Goal: Task Accomplishment & Management: Manage account settings

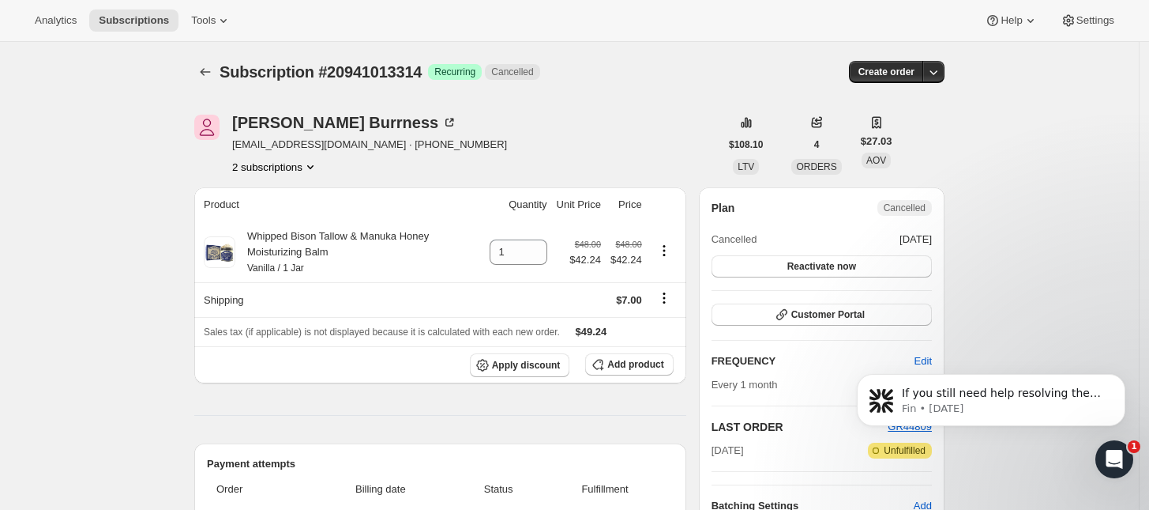
click at [271, 166] on button "2 subscriptions" at bounding box center [275, 167] width 86 height 16
click at [291, 194] on span "20940980546" at bounding box center [281, 197] width 110 height 16
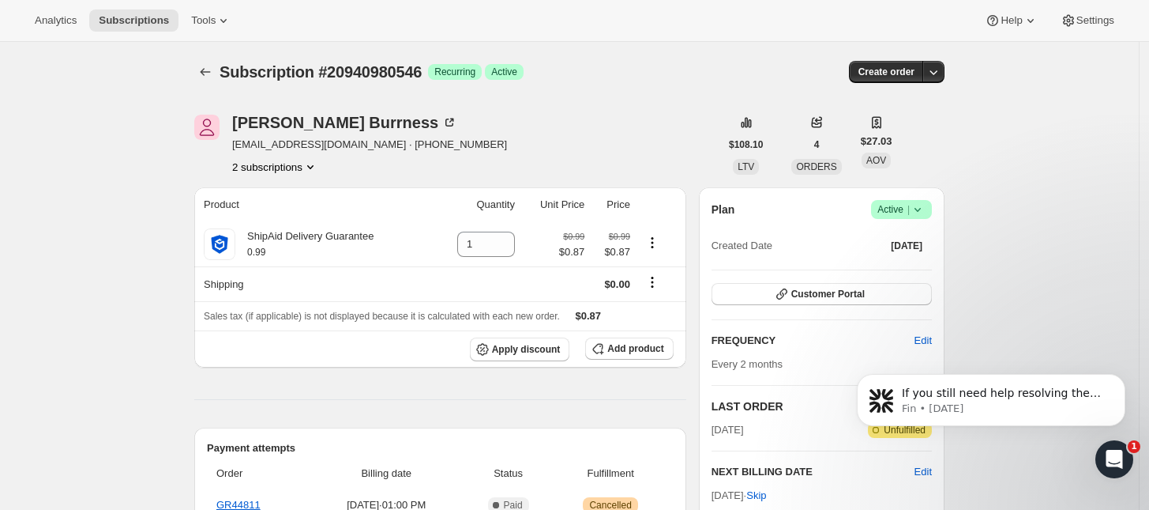
click at [921, 210] on icon at bounding box center [918, 210] width 6 height 4
click at [918, 264] on span "Cancel subscription" at bounding box center [907, 267] width 89 height 12
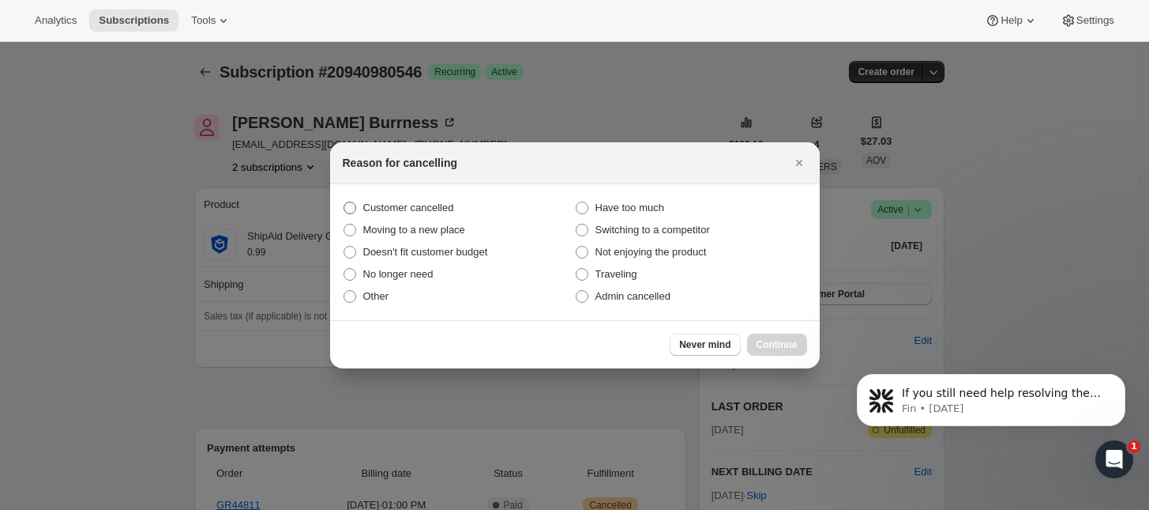
click at [359, 205] on label "Customer cancelled" at bounding box center [459, 208] width 232 height 22
click at [344, 202] on input "Customer cancelled" at bounding box center [344, 201] width 1 height 1
radio input "true"
click at [778, 344] on span "Continue" at bounding box center [777, 344] width 41 height 13
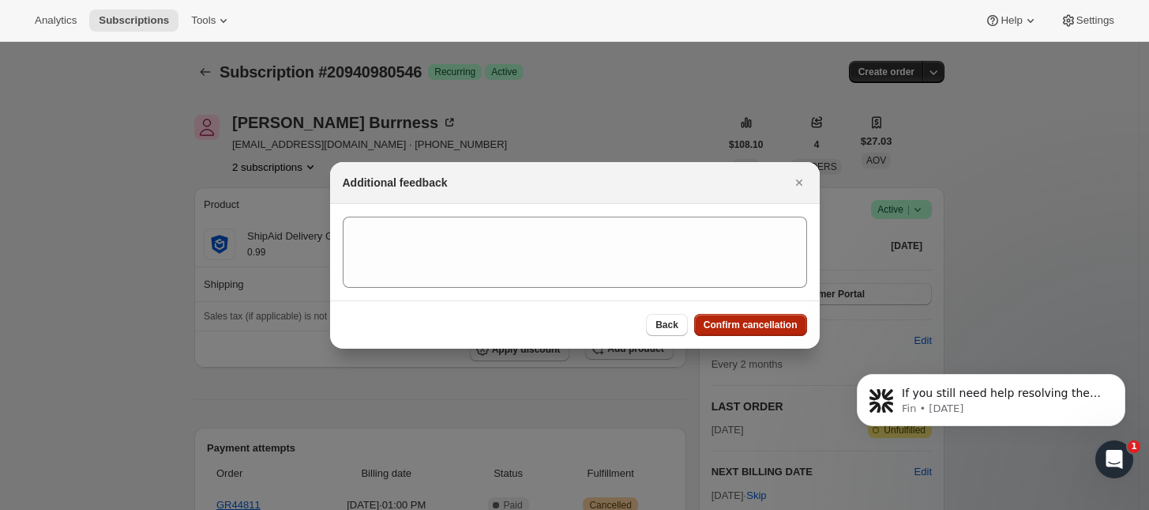
click at [760, 328] on span "Confirm cancellation" at bounding box center [751, 324] width 94 height 13
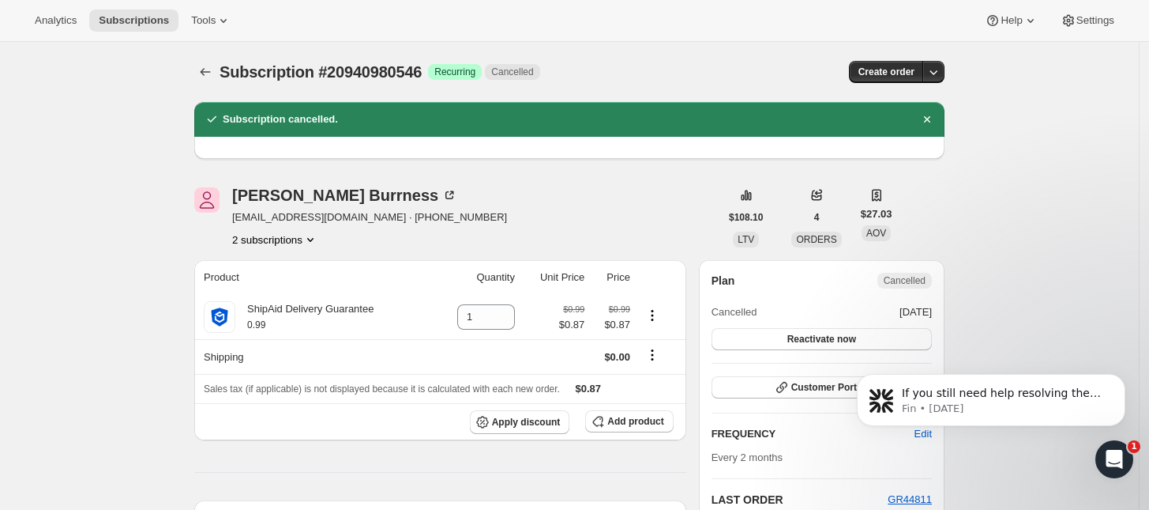
click at [278, 239] on button "2 subscriptions" at bounding box center [275, 239] width 86 height 16
click at [281, 290] on span "20941013314" at bounding box center [257, 296] width 63 height 12
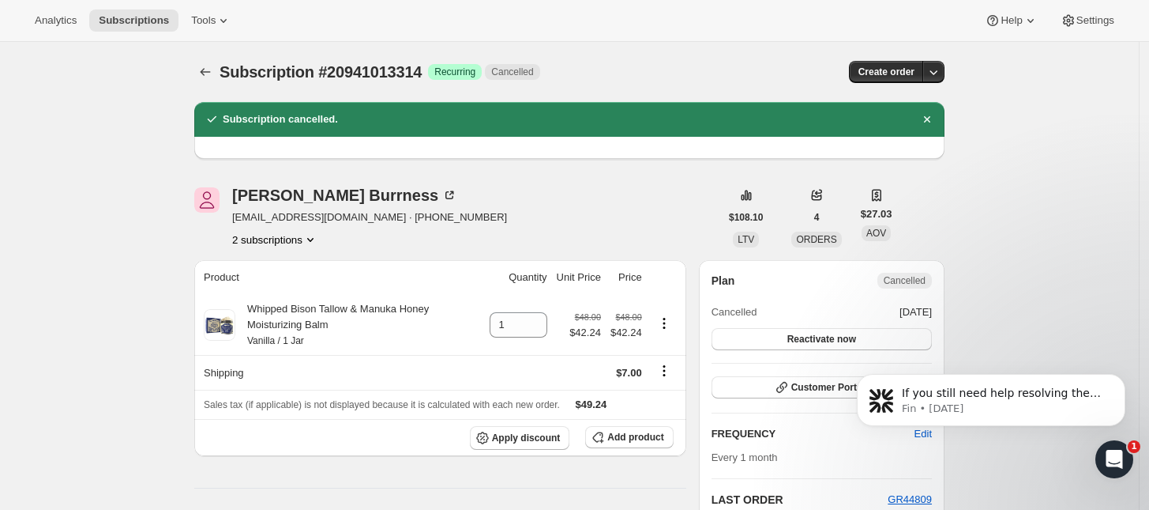
click at [270, 243] on button "2 subscriptions" at bounding box center [275, 239] width 86 height 16
click at [271, 265] on span "20940980546" at bounding box center [257, 269] width 63 height 12
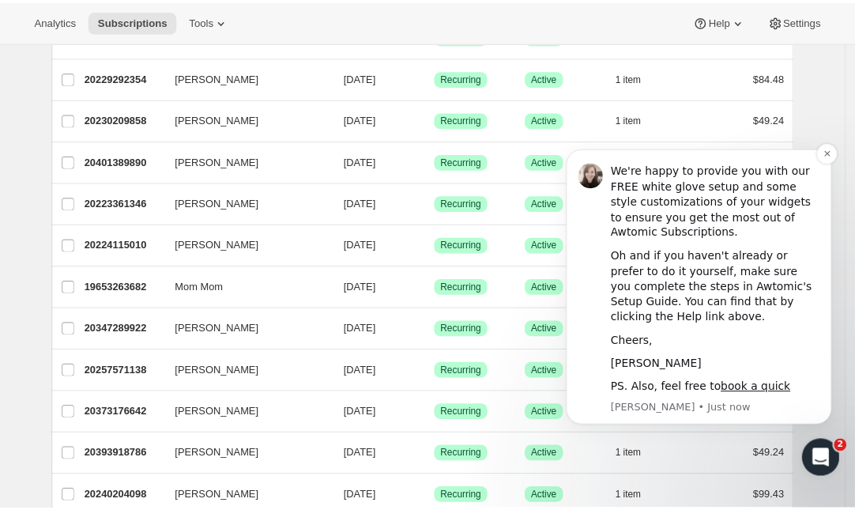
scroll to position [494, 0]
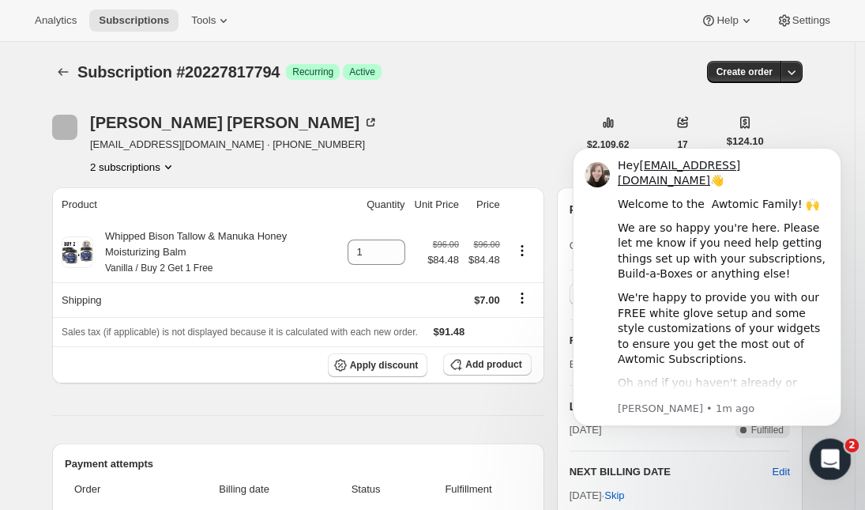
click at [828, 453] on icon "Open Intercom Messenger" at bounding box center [828, 457] width 26 height 26
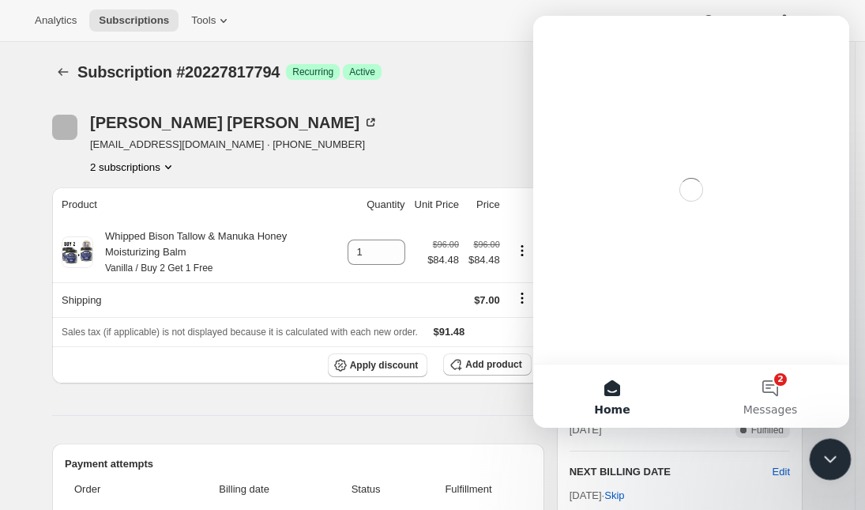
click at [829, 453] on icon "Close Intercom Messenger" at bounding box center [827, 456] width 19 height 19
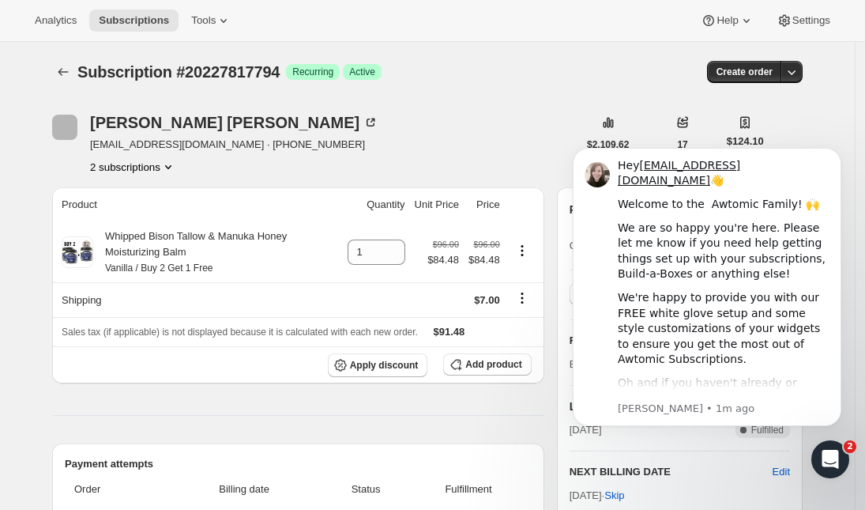
click at [152, 165] on button "2 subscriptions" at bounding box center [133, 167] width 86 height 16
click at [140, 213] on button "20227850562" at bounding box center [138, 222] width 119 height 25
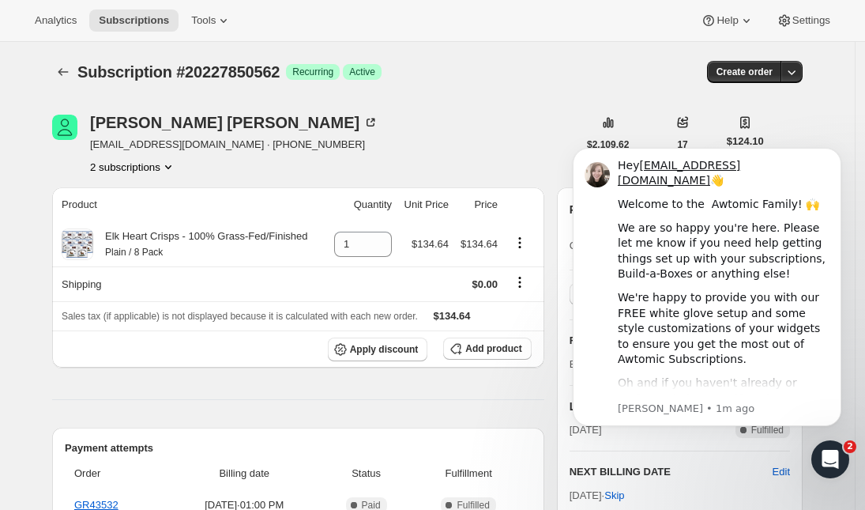
click at [158, 164] on button "2 subscriptions" at bounding box center [133, 167] width 86 height 16
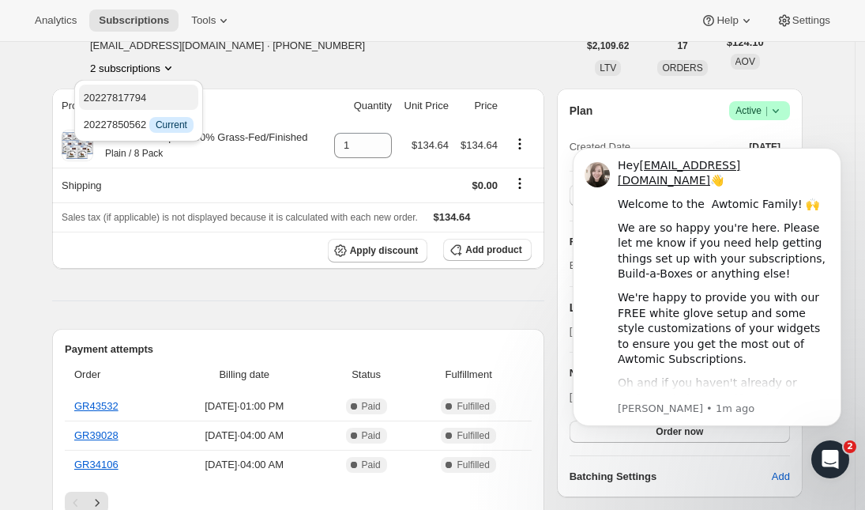
click at [151, 94] on span "20227817794" at bounding box center [139, 98] width 110 height 16
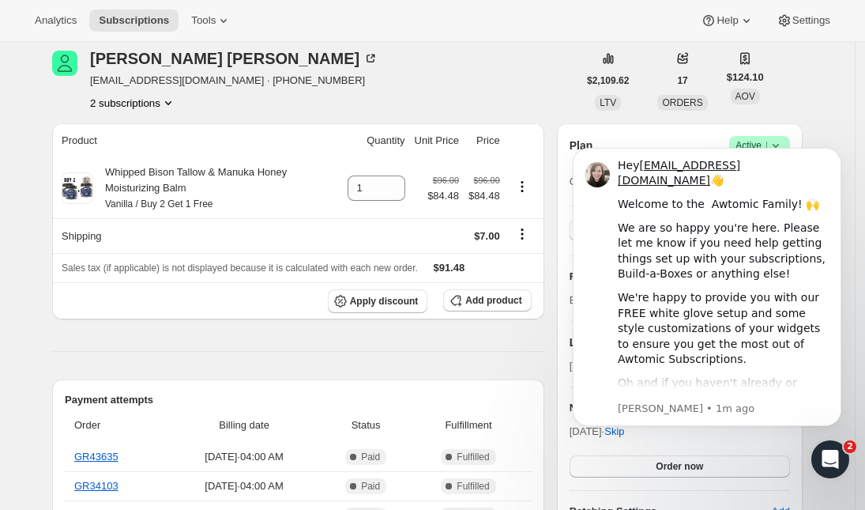
scroll to position [99, 0]
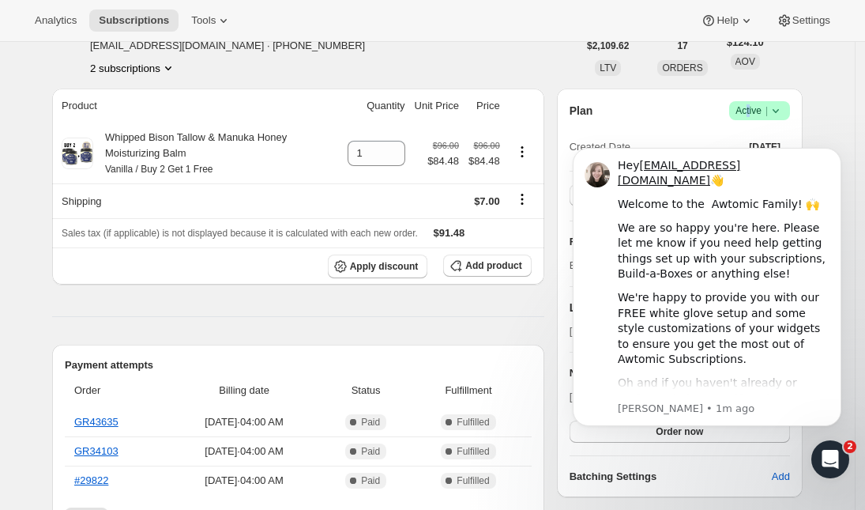
click at [753, 111] on span "Active |" at bounding box center [759, 111] width 48 height 16
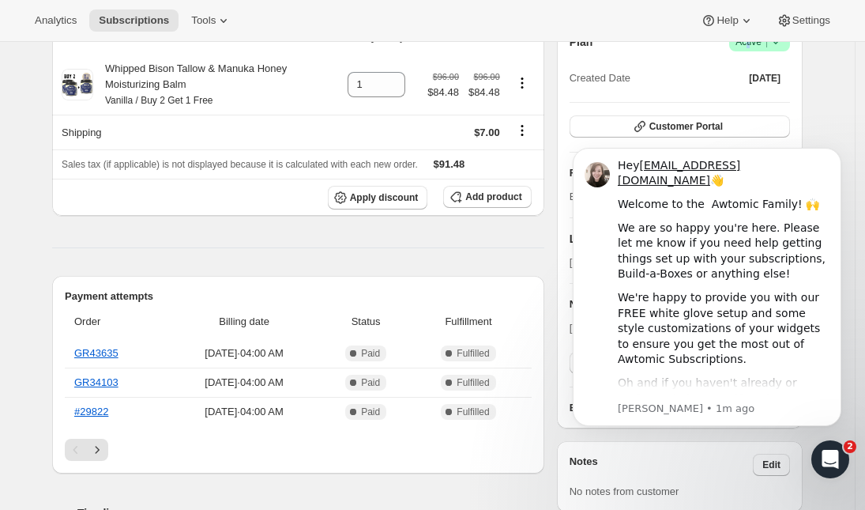
scroll to position [197, 0]
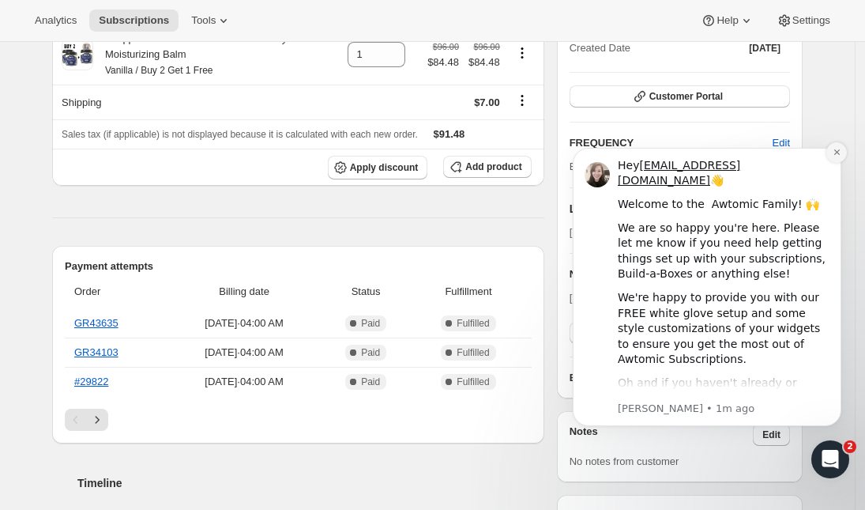
click at [834, 151] on icon "Dismiss notification" at bounding box center [837, 152] width 9 height 9
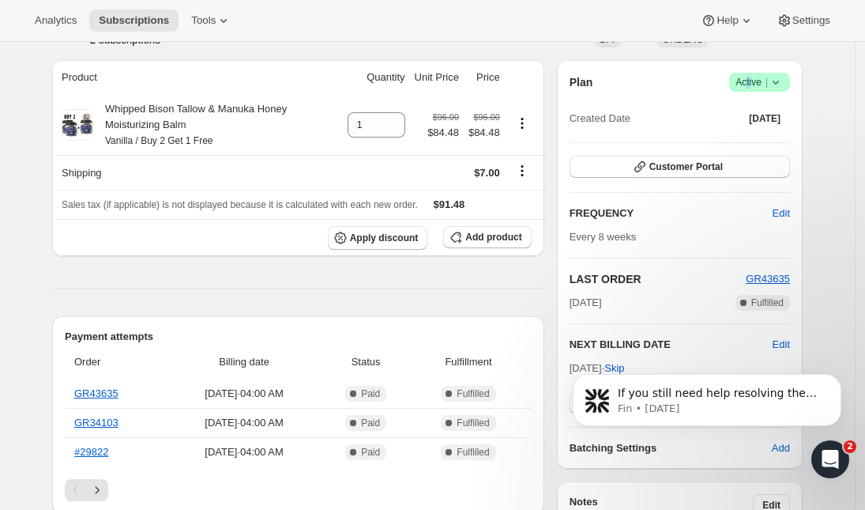
scroll to position [0, 0]
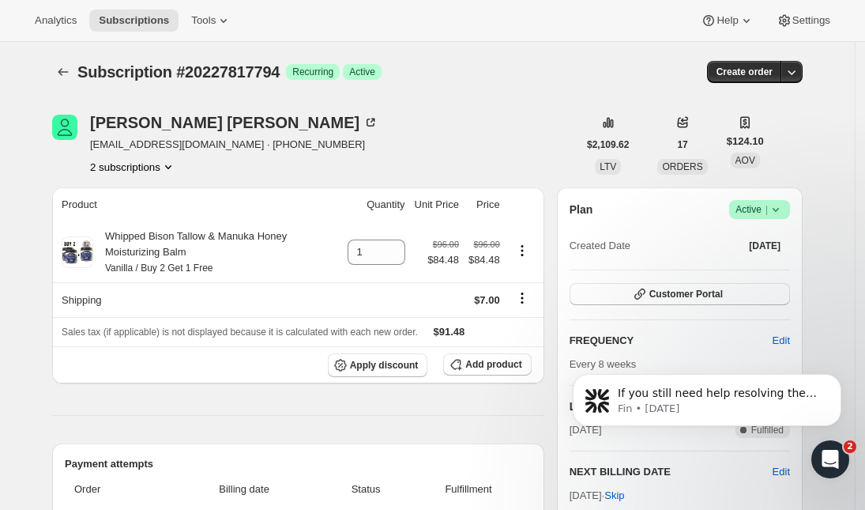
click at [769, 209] on span "Active |" at bounding box center [759, 209] width 48 height 16
click at [765, 265] on span "Cancel subscription" at bounding box center [764, 267] width 89 height 12
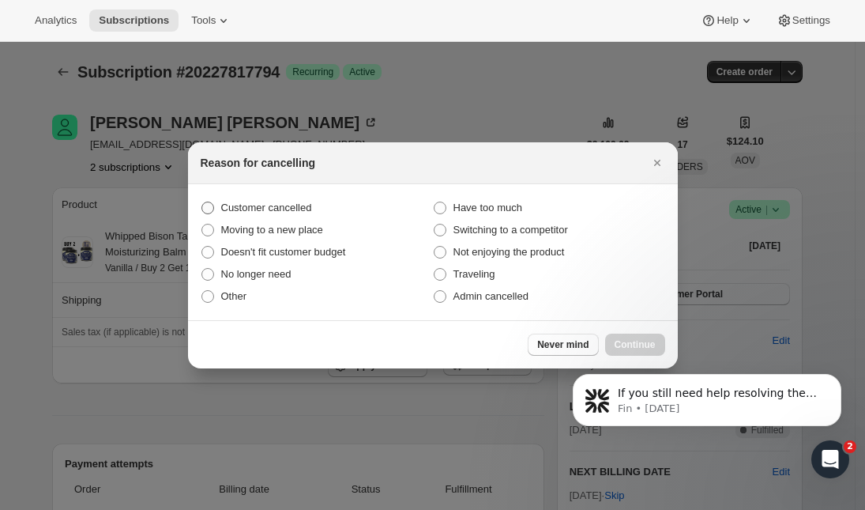
click at [239, 208] on span "Customer cancelled" at bounding box center [266, 207] width 91 height 12
click at [202, 202] on input "Customer cancelled" at bounding box center [201, 201] width 1 height 1
radio input "true"
click html "If you still need help resolving the issue with orders processing out-of-stock …"
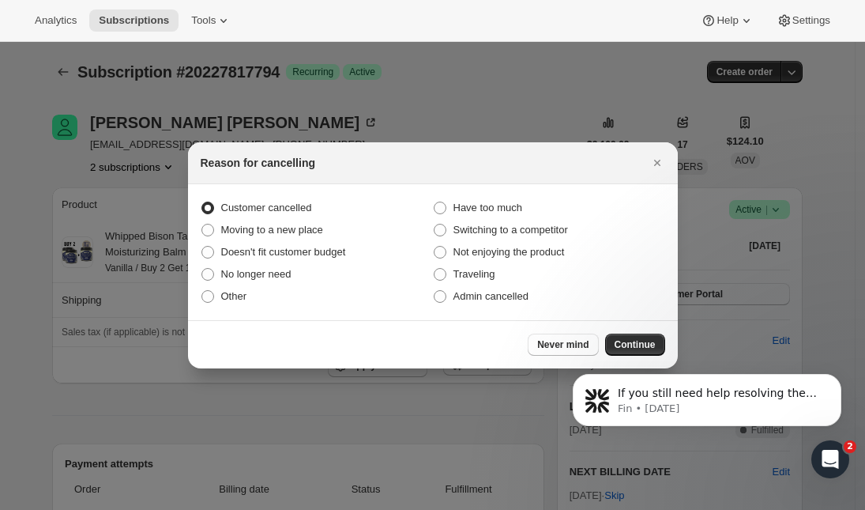
click at [249, 205] on span "Customer cancelled" at bounding box center [266, 207] width 91 height 12
click at [202, 202] on input "Customer cancelled" at bounding box center [201, 201] width 1 height 1
click at [638, 338] on span "Continue" at bounding box center [635, 344] width 41 height 13
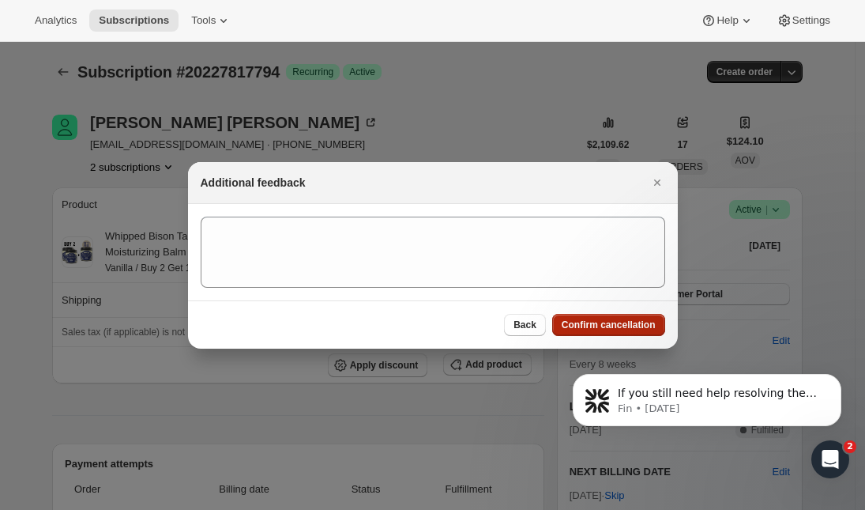
click at [625, 318] on span "Confirm cancellation" at bounding box center [609, 324] width 94 height 13
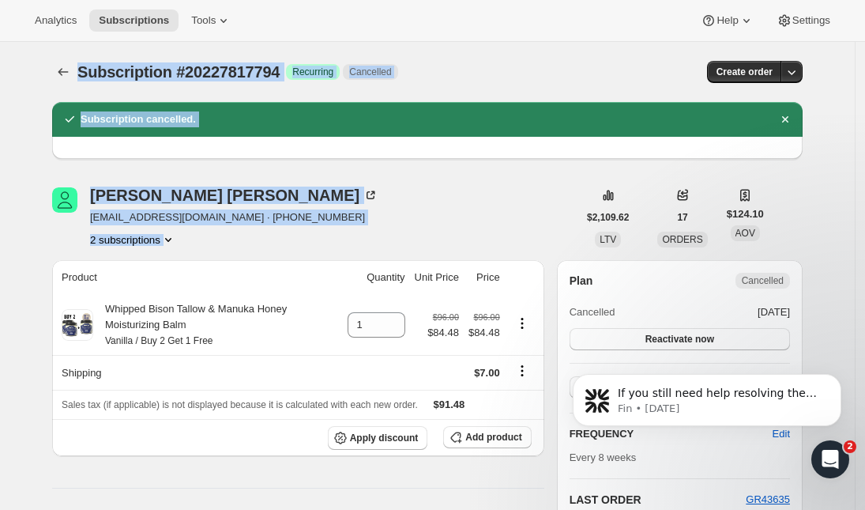
drag, startPoint x: 108, startPoint y: 233, endPoint x: 202, endPoint y: 249, distance: 95.3
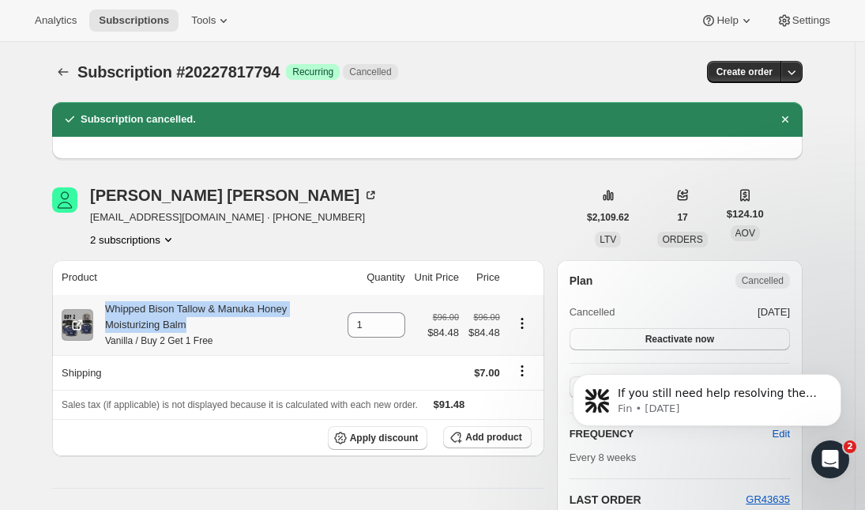
drag, startPoint x: 197, startPoint y: 327, endPoint x: 103, endPoint y: 310, distance: 95.6
click at [103, 310] on div "Whipped Bison Tallow & Manuka Honey Moisturizing Balm Vanilla / Buy 2 Get 1 Free" at bounding box center [215, 324] width 245 height 47
copy div "Whipped Bison Tallow & Manuka Honey Moisturizing Balm"
